Goal: Task Accomplishment & Management: Manage account settings

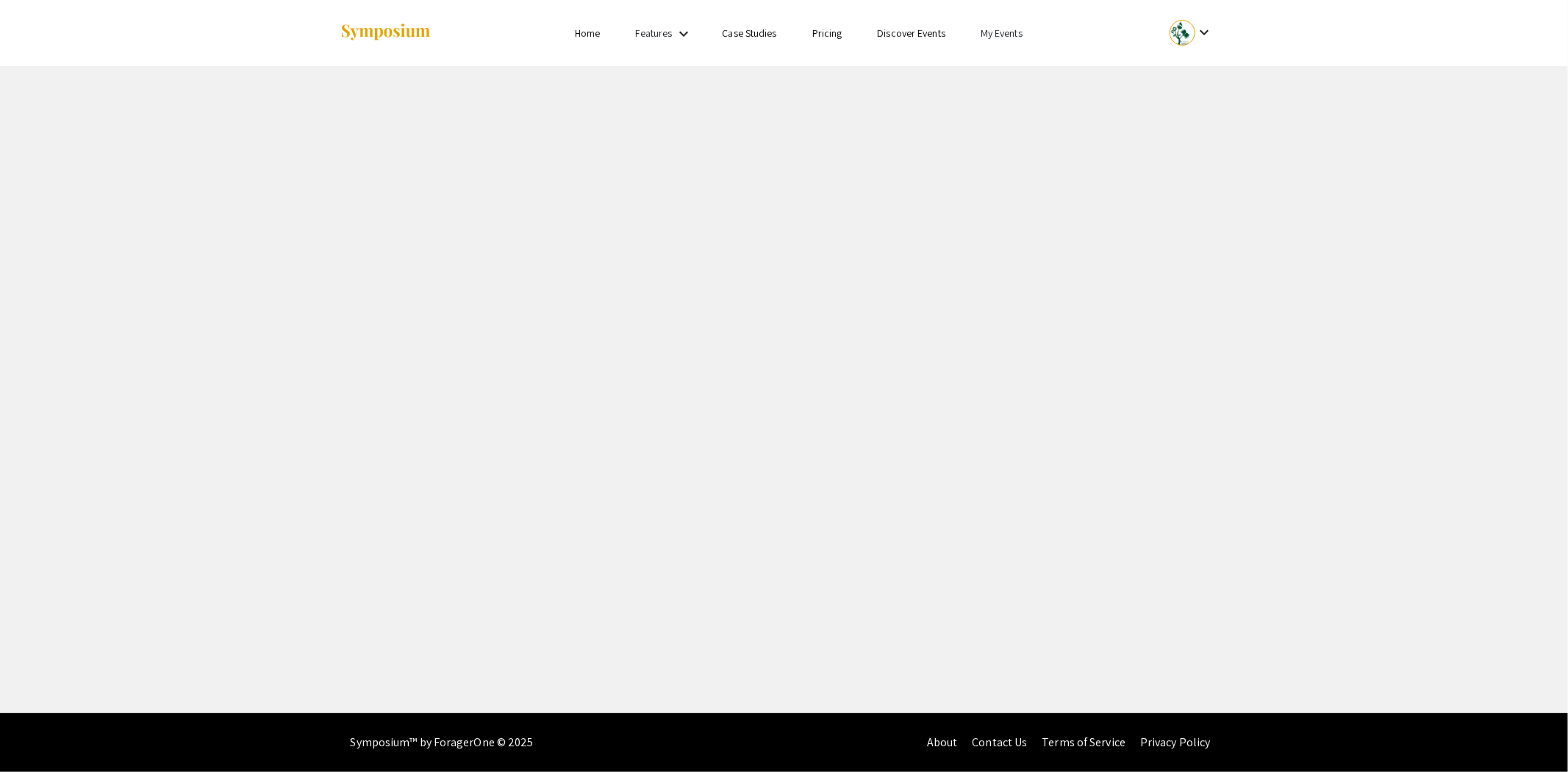
click at [1008, 33] on link "My Events" at bounding box center [1001, 33] width 42 height 13
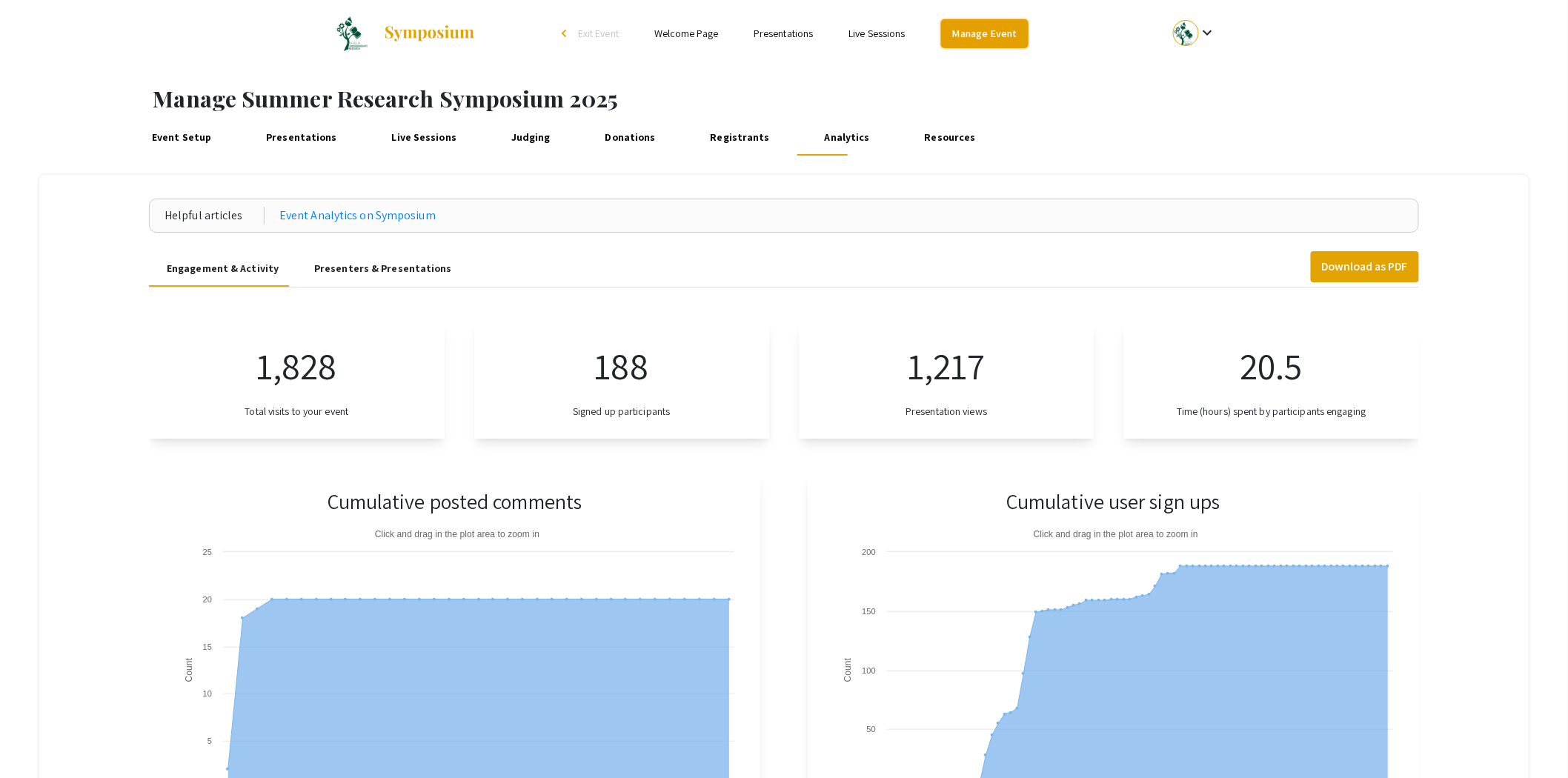
click at [1016, 34] on link "Manage Event" at bounding box center [985, 34] width 87 height 29
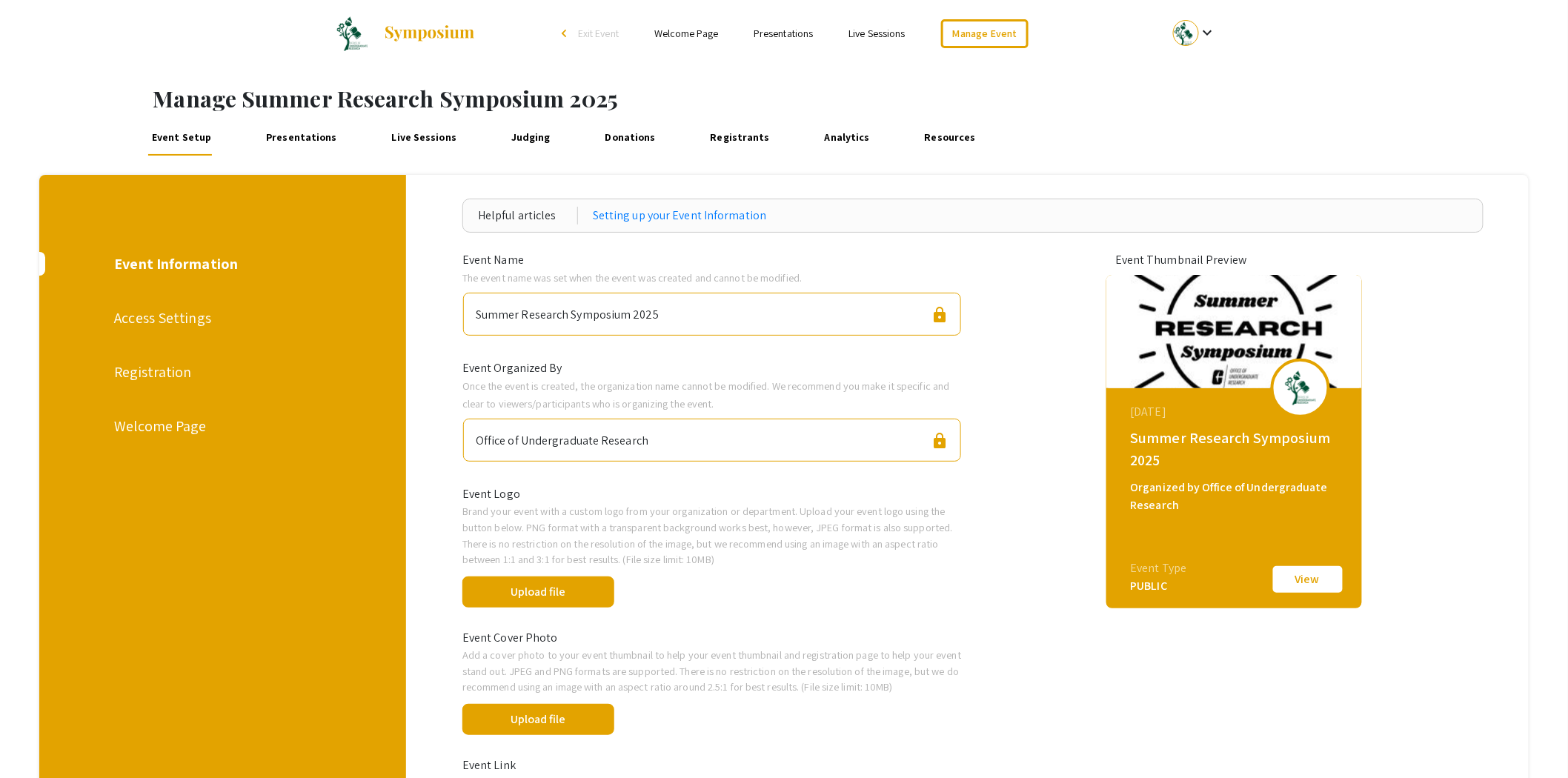
click at [593, 28] on span "Exit Event" at bounding box center [598, 33] width 41 height 13
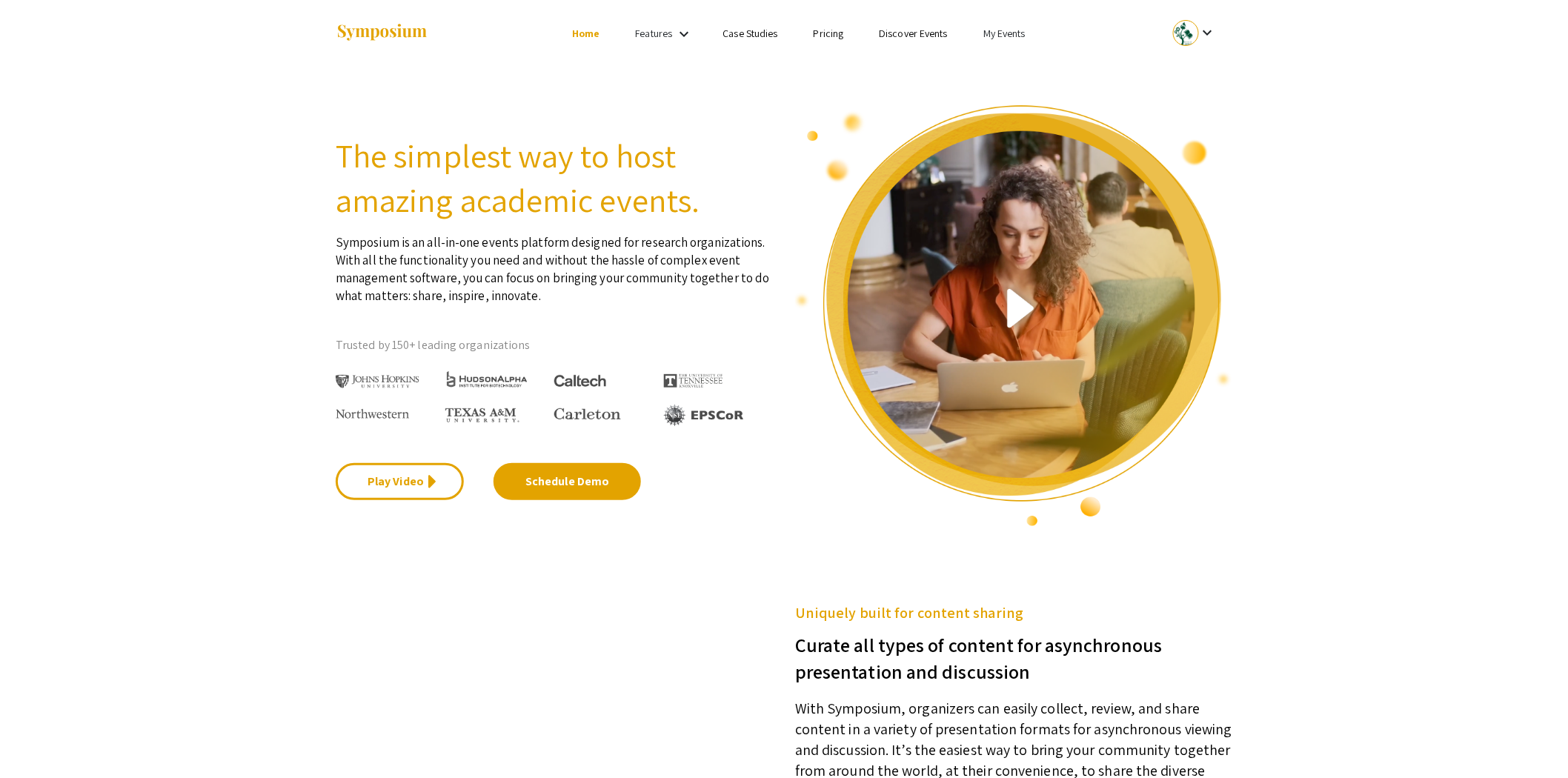
click at [994, 38] on link "My Events" at bounding box center [1004, 33] width 42 height 13
click at [986, 69] on button "Events I've organized" at bounding box center [1027, 66] width 126 height 35
